Goal: Transaction & Acquisition: Purchase product/service

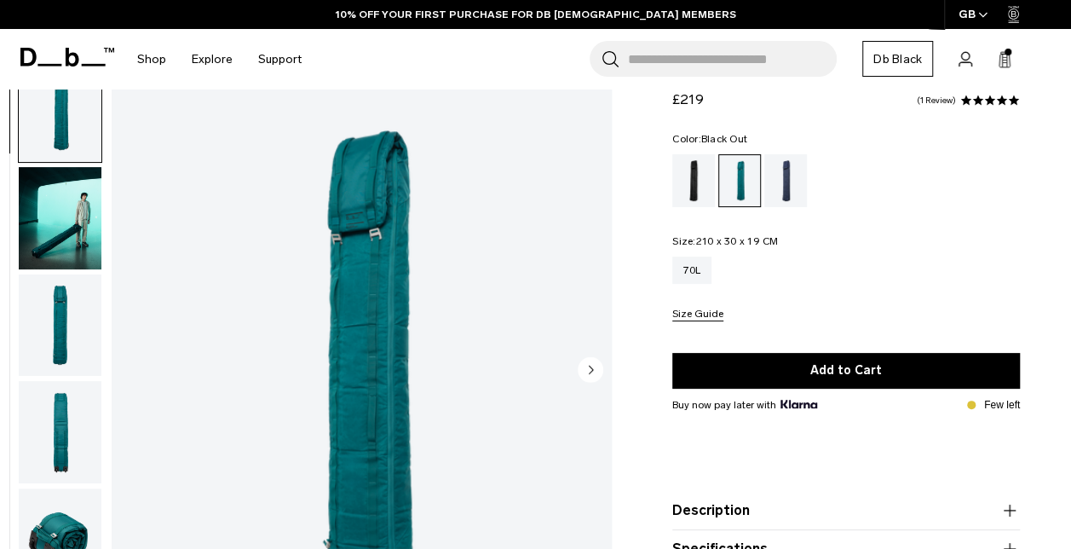
click at [692, 177] on div "Black Out" at bounding box center [693, 180] width 43 height 53
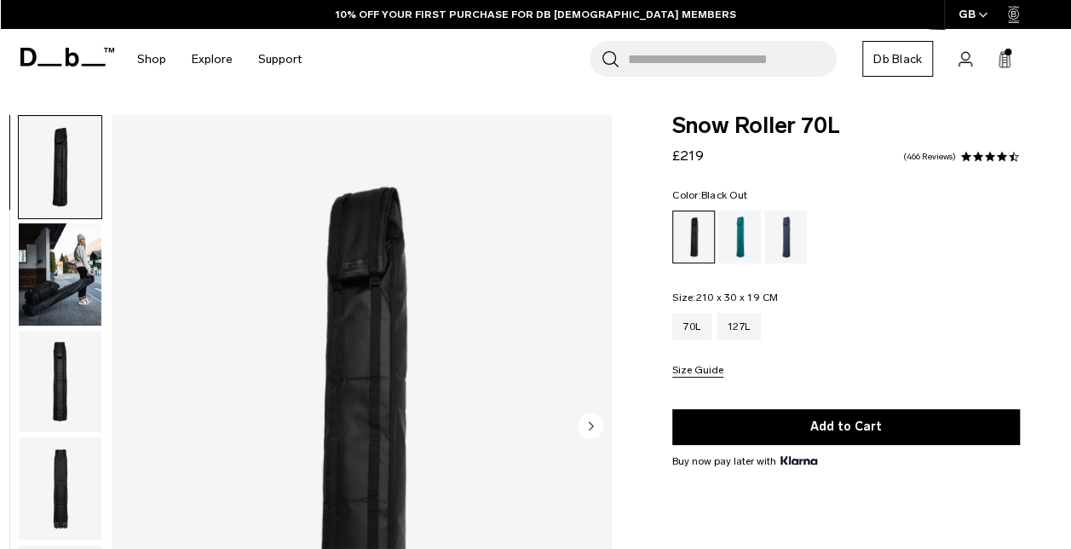
scroll to position [194, 0]
